Goal: Task Accomplishment & Management: Manage account settings

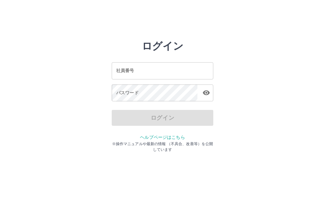
click at [150, 73] on input "社員番号" at bounding box center [163, 70] width 102 height 17
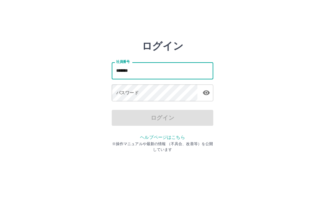
type input "*******"
click at [131, 92] on div "パスワード パスワード" at bounding box center [163, 94] width 102 height 18
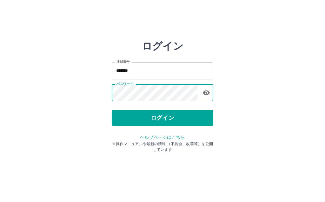
click at [167, 122] on button "ログイン" at bounding box center [163, 118] width 102 height 16
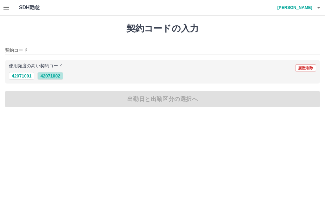
click at [55, 76] on button "42071002" at bounding box center [49, 76] width 25 height 8
type input "********"
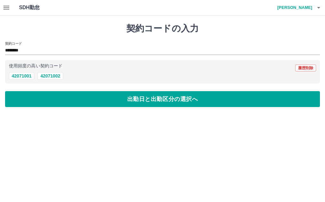
click at [3, 7] on icon "button" at bounding box center [7, 8] width 8 height 8
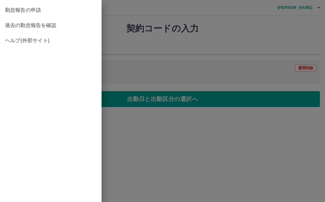
click at [23, 28] on span "過去の勤怠報告を確認" at bounding box center [51, 26] width 92 height 8
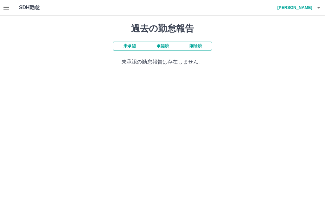
click at [164, 47] on button "承認済" at bounding box center [162, 46] width 33 height 9
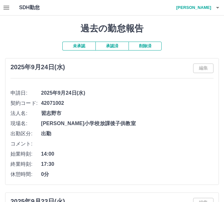
click at [205, 8] on h4 "[PERSON_NAME]" at bounding box center [192, 7] width 38 height 15
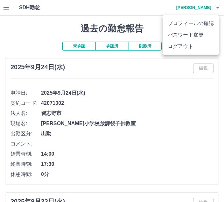
click at [192, 47] on li "ログアウト" at bounding box center [190, 46] width 56 height 11
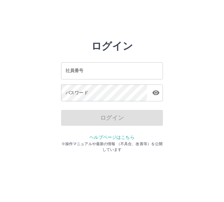
click at [216, 142] on html "ログイン 社員番号 社員番号 パスワード パスワード ログイン ヘルプページはこちら ※操作マニュアルや最新の情報 （不具合、改善等）を公開しています" at bounding box center [112, 71] width 224 height 142
